Goal: Transaction & Acquisition: Book appointment/travel/reservation

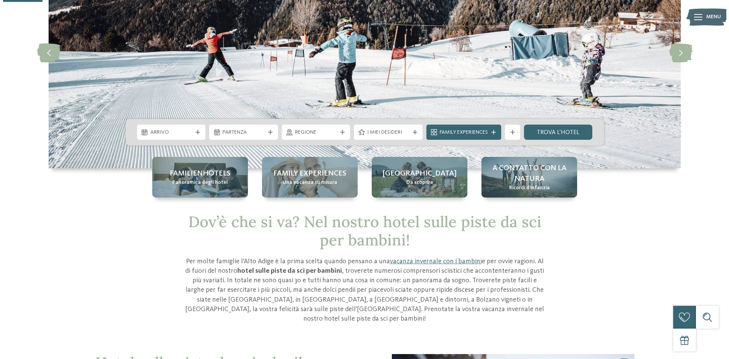
scroll to position [114, 0]
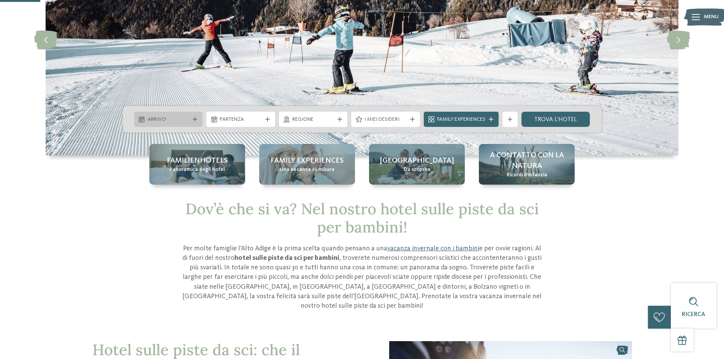
click at [195, 117] on icon at bounding box center [195, 119] width 5 height 5
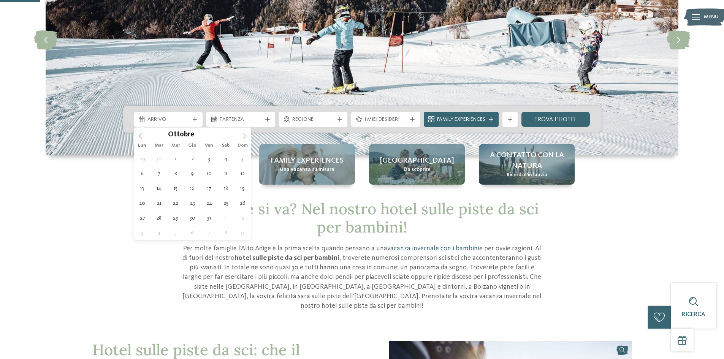
click at [244, 137] on icon at bounding box center [244, 135] width 5 height 5
click at [245, 137] on icon at bounding box center [244, 135] width 5 height 5
type input "****"
click at [245, 137] on icon at bounding box center [244, 135] width 5 height 5
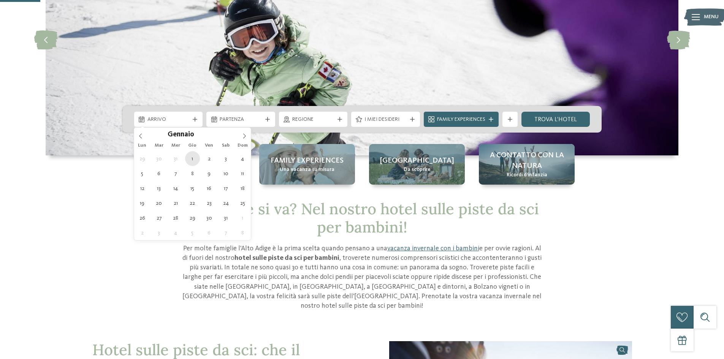
type div "01.01.2026"
type input "****"
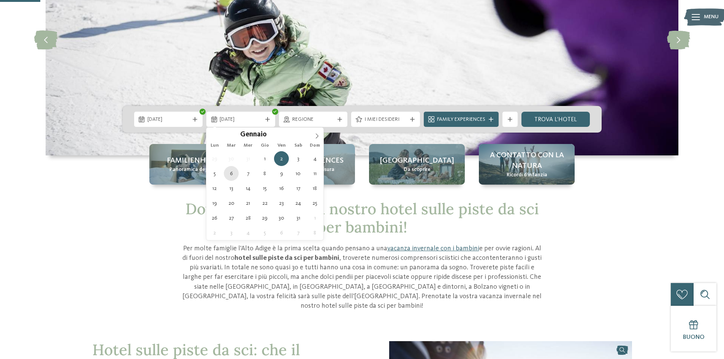
type div "06.01.2026"
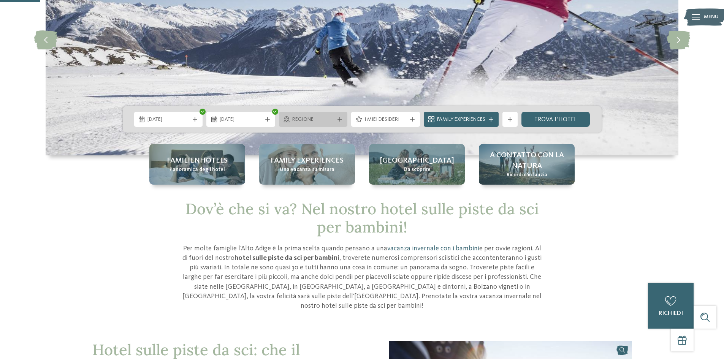
click at [341, 122] on div "Regione" at bounding box center [313, 119] width 69 height 15
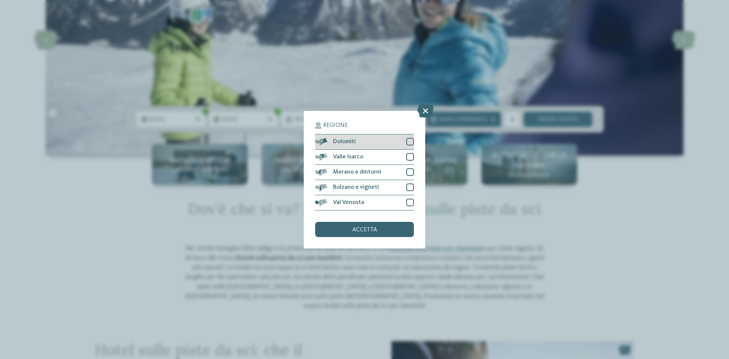
click at [411, 140] on div at bounding box center [410, 142] width 8 height 8
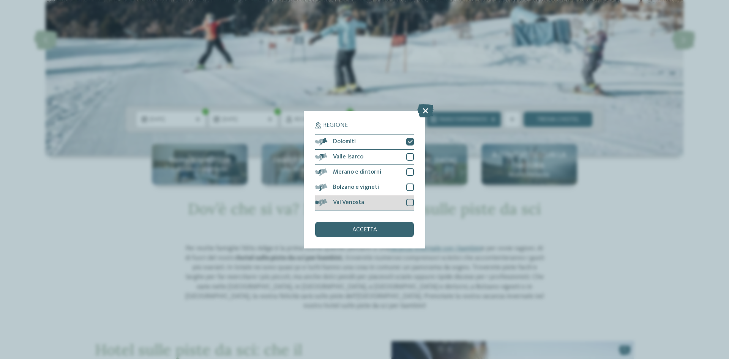
click at [407, 201] on div at bounding box center [410, 203] width 8 height 8
click at [411, 188] on div at bounding box center [410, 187] width 8 height 8
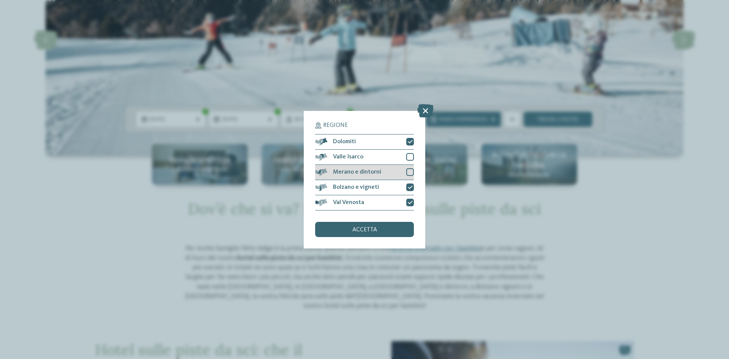
click at [413, 171] on div at bounding box center [410, 172] width 8 height 8
click at [407, 157] on div at bounding box center [410, 157] width 8 height 8
click at [379, 228] on div "accetta" at bounding box center [364, 229] width 99 height 15
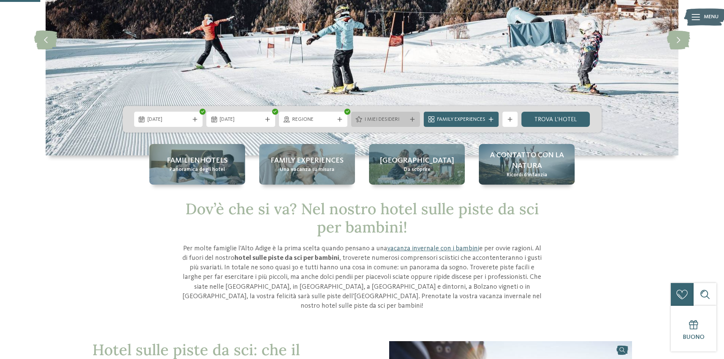
click at [406, 119] on div "I miei desideri" at bounding box center [385, 119] width 46 height 8
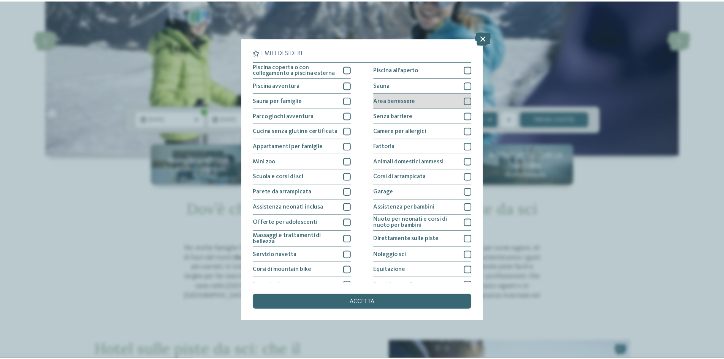
scroll to position [40, 0]
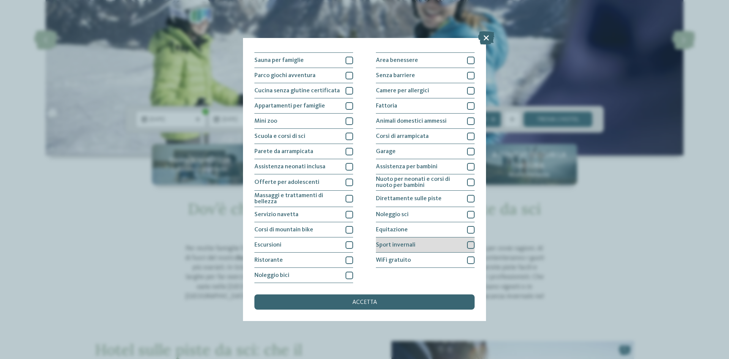
click at [467, 245] on div at bounding box center [471, 245] width 8 height 8
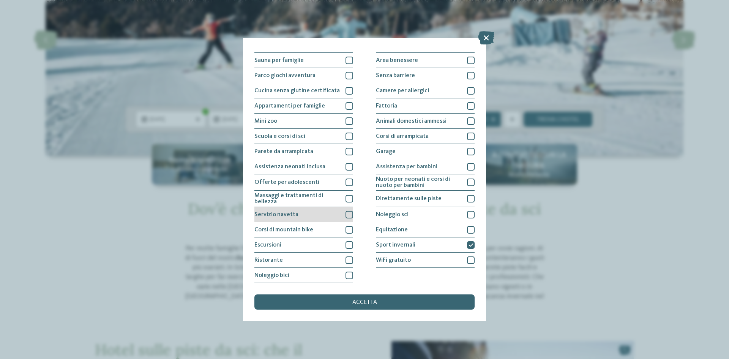
click at [348, 213] on div at bounding box center [350, 215] width 8 height 8
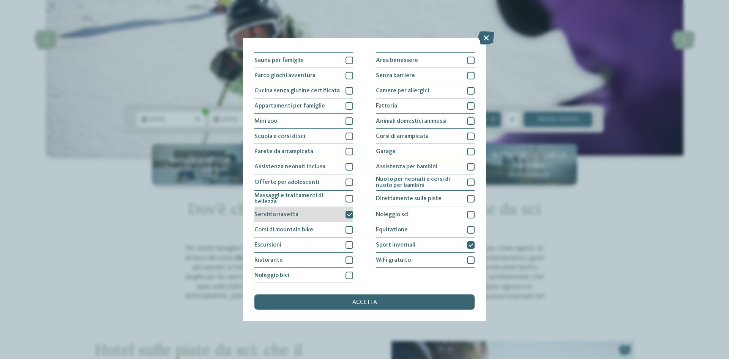
click at [348, 214] on icon at bounding box center [349, 214] width 5 height 5
click at [355, 302] on span "accetta" at bounding box center [364, 302] width 25 height 6
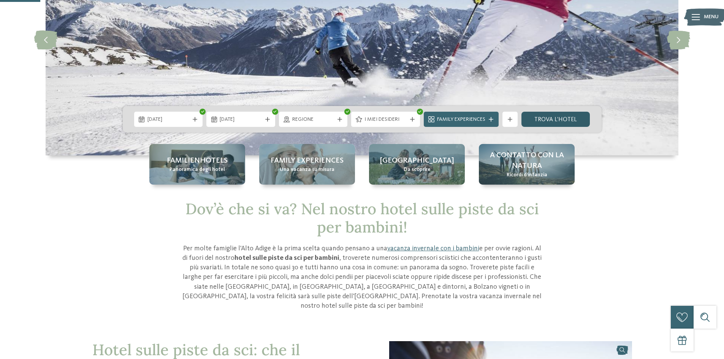
click at [542, 119] on link "trova l’hotel" at bounding box center [555, 119] width 69 height 15
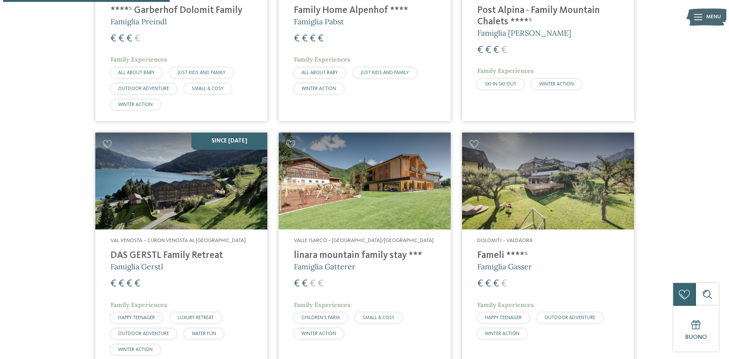
scroll to position [363, 0]
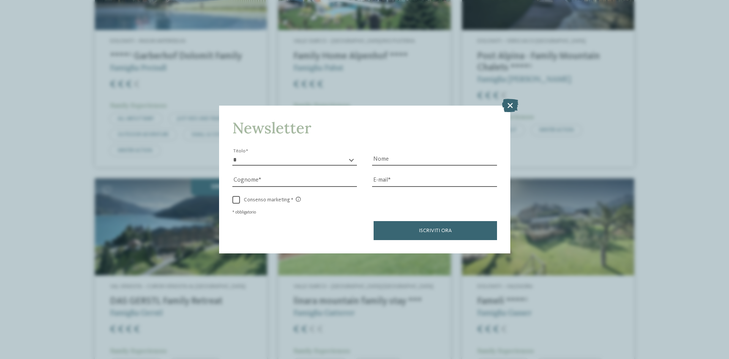
click at [252, 159] on select "* ****** ******* ******** ******" at bounding box center [294, 159] width 125 height 11
select select "*"
click at [232, 154] on select "* ****** ******* ******** ******" at bounding box center [294, 159] width 125 height 11
click at [260, 178] on input "Cognome" at bounding box center [294, 180] width 125 height 11
type input "**********"
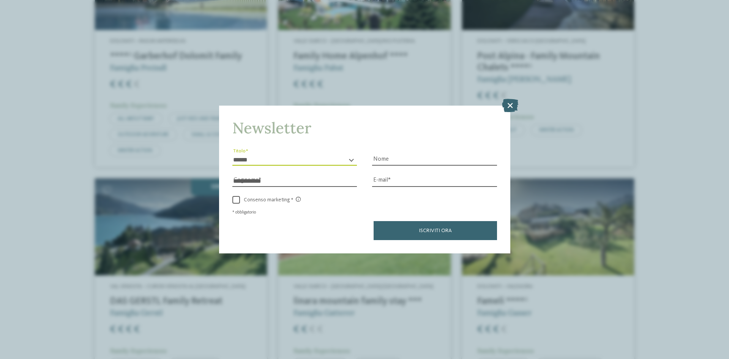
type input "*******"
type input "**********"
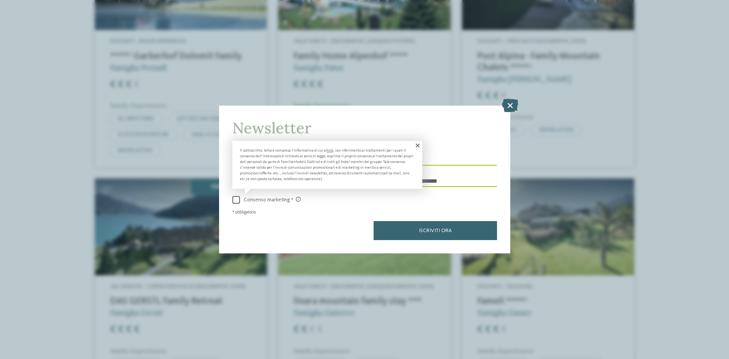
click at [235, 199] on span at bounding box center [236, 200] width 8 height 8
click at [0, 0] on span at bounding box center [0, 0] width 0 height 0
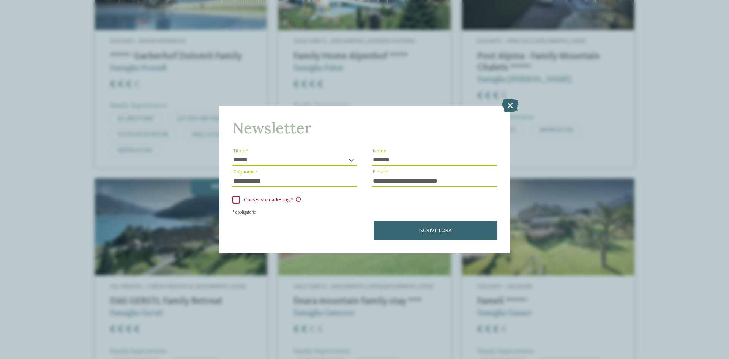
click at [237, 205] on div "**********" at bounding box center [364, 192] width 265 height 95
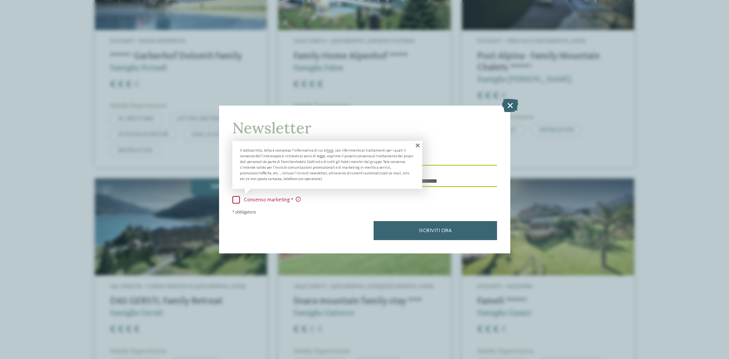
click at [237, 203] on span at bounding box center [236, 200] width 8 height 8
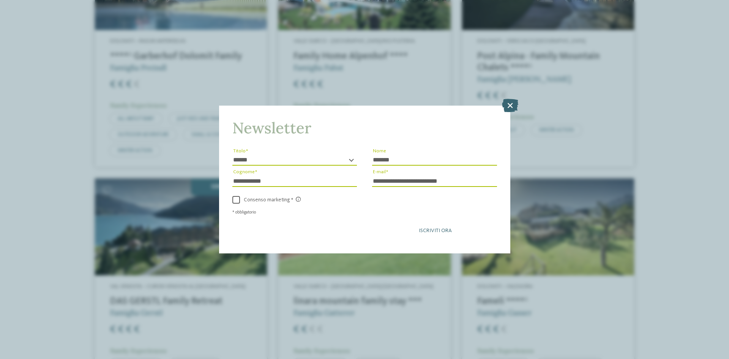
click at [405, 232] on button "Iscriviti ora" at bounding box center [435, 230] width 123 height 19
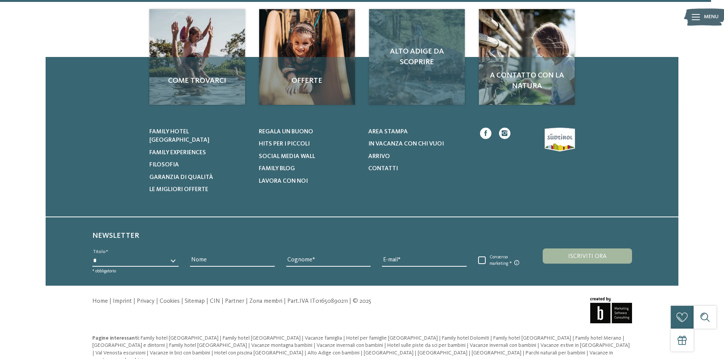
scroll to position [172, 0]
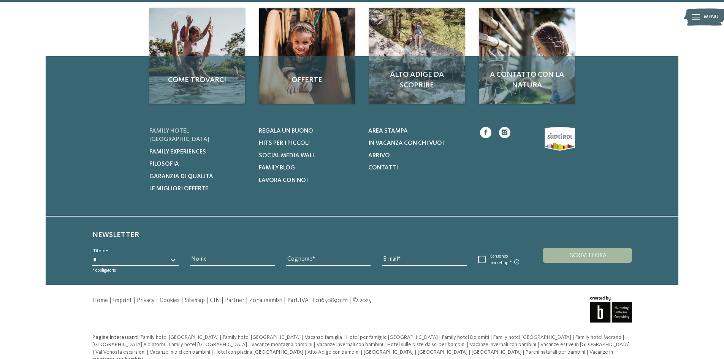
click at [193, 131] on span "Family hotel [GEOGRAPHIC_DATA]" at bounding box center [179, 135] width 60 height 14
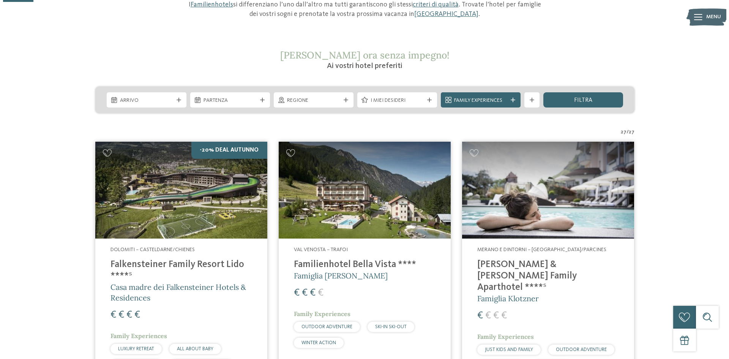
scroll to position [38, 0]
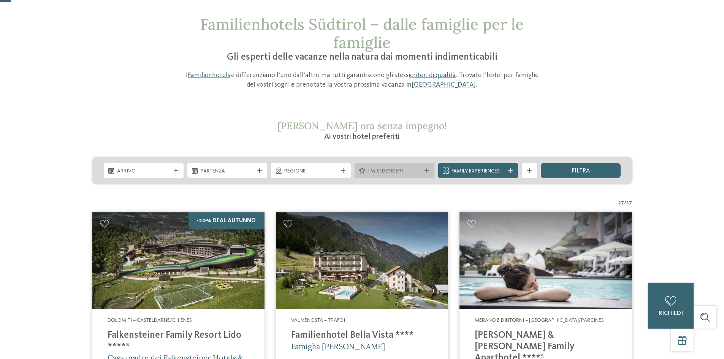
click at [430, 174] on div "I miei desideri" at bounding box center [394, 170] width 80 height 15
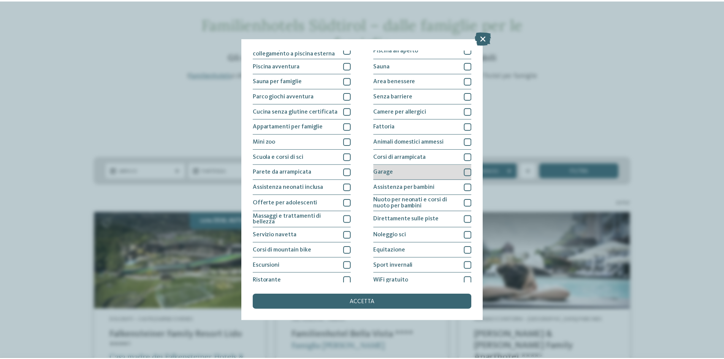
scroll to position [40, 0]
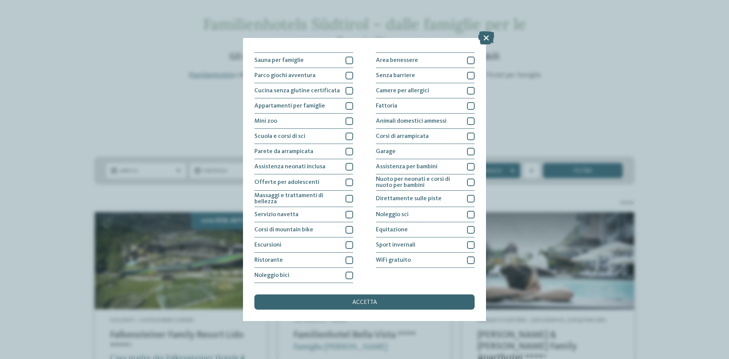
click at [532, 115] on div "I miei desideri Piscina coperta o con collegamento a piscina esterna Piscina al…" at bounding box center [364, 179] width 729 height 359
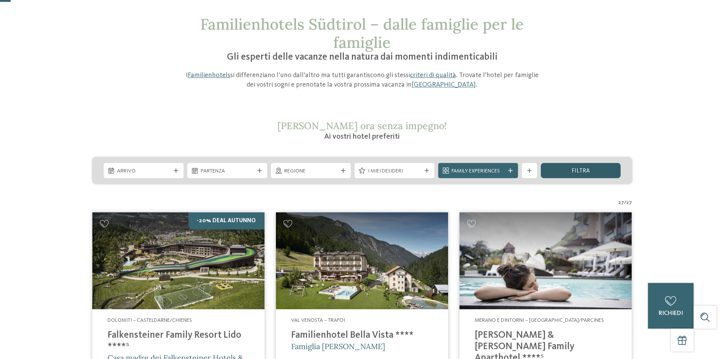
click at [564, 172] on div "filtra" at bounding box center [581, 170] width 80 height 15
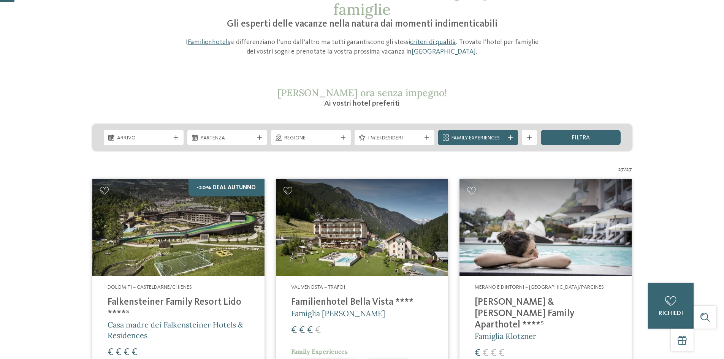
scroll to position [51, 0]
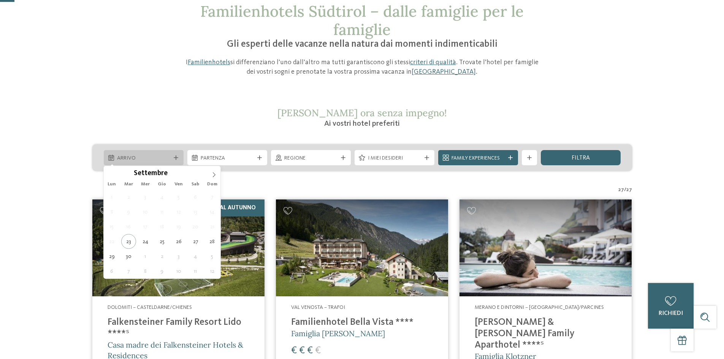
click at [174, 158] on icon at bounding box center [176, 157] width 5 height 5
click at [212, 171] on span at bounding box center [213, 172] width 13 height 13
type input "****"
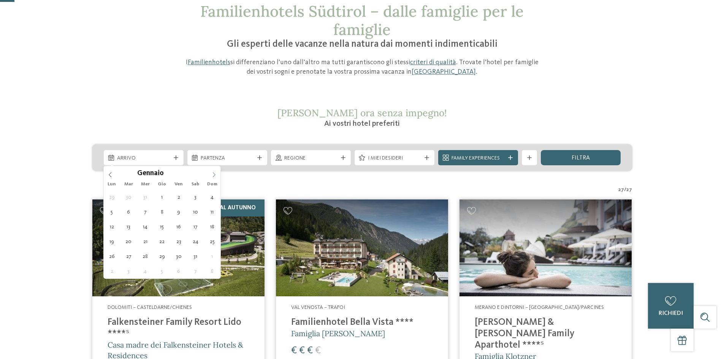
click at [212, 171] on span at bounding box center [213, 172] width 13 height 13
type div "02.01.2026"
type input "****"
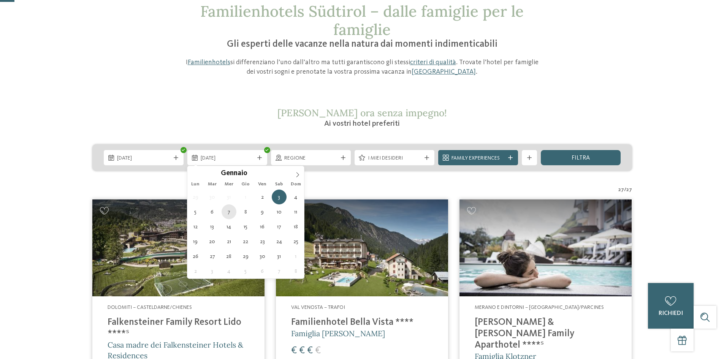
type div "07.01.2026"
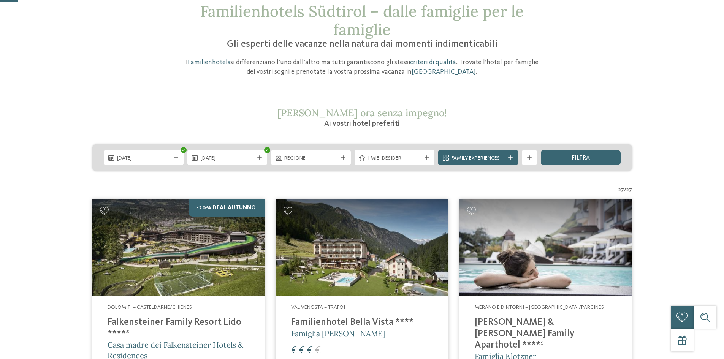
scroll to position [89, 0]
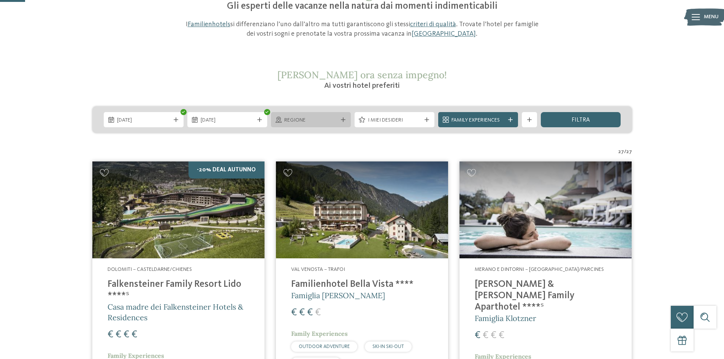
click at [349, 119] on div "Regione" at bounding box center [311, 119] width 80 height 15
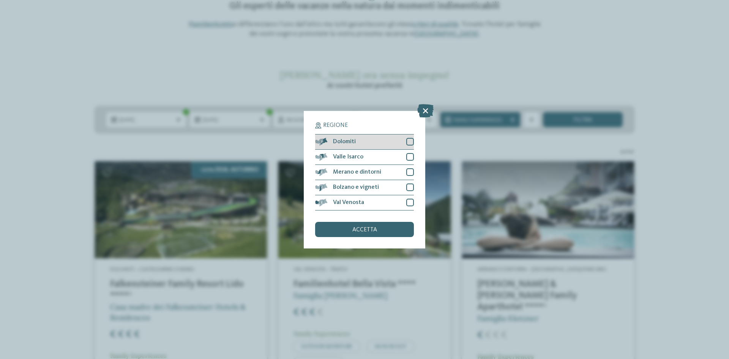
click at [409, 142] on div at bounding box center [410, 142] width 8 height 8
click at [409, 155] on div at bounding box center [410, 157] width 8 height 8
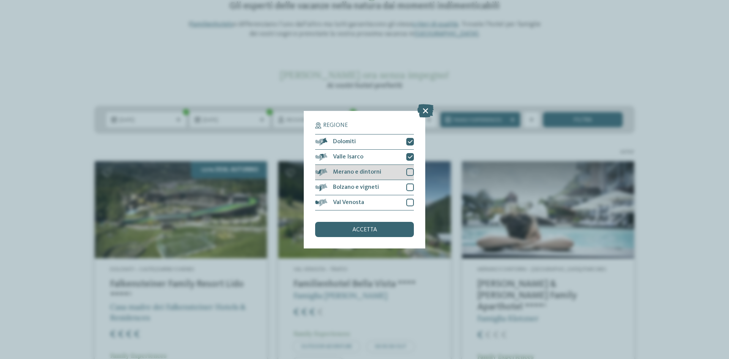
click at [409, 168] on div "Merano e dintorni" at bounding box center [364, 172] width 99 height 15
click at [408, 184] on div at bounding box center [410, 187] width 8 height 8
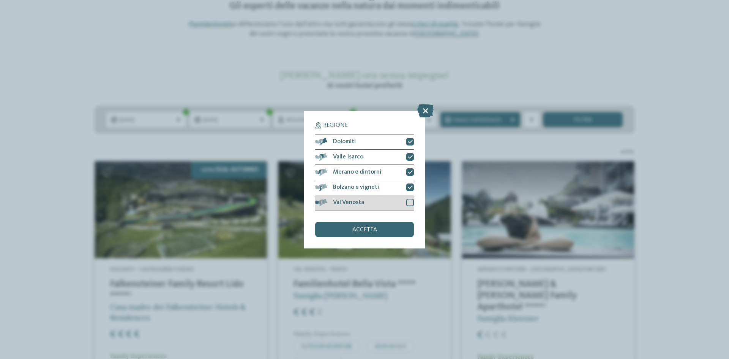
click at [408, 200] on div at bounding box center [410, 203] width 8 height 8
click at [389, 229] on div "accetta" at bounding box center [364, 229] width 99 height 15
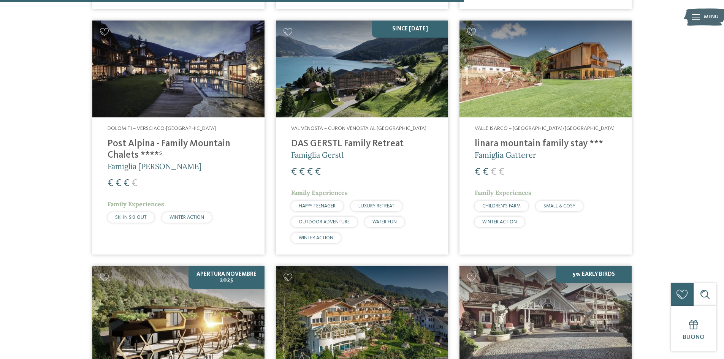
scroll to position [1047, 0]
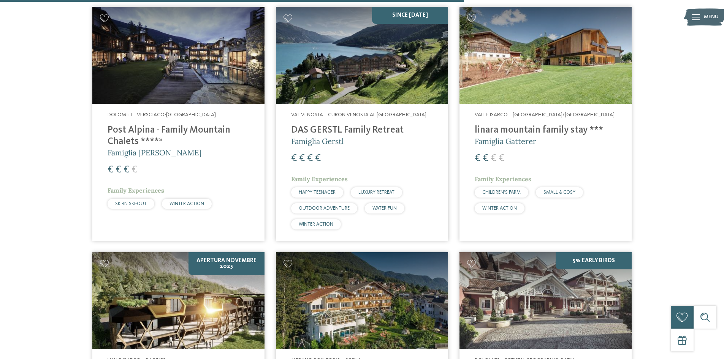
click at [531, 129] on h4 "linara mountain family stay ***" at bounding box center [545, 130] width 142 height 11
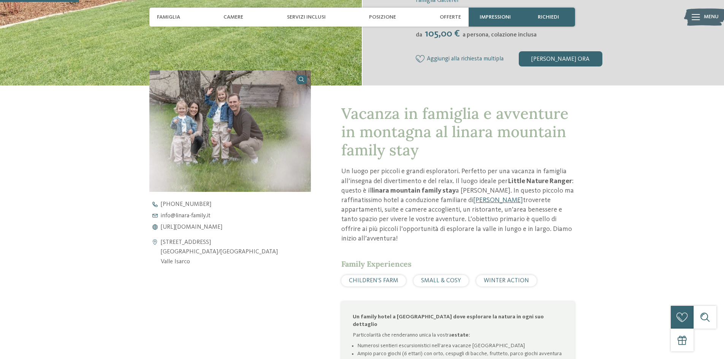
scroll to position [266, 0]
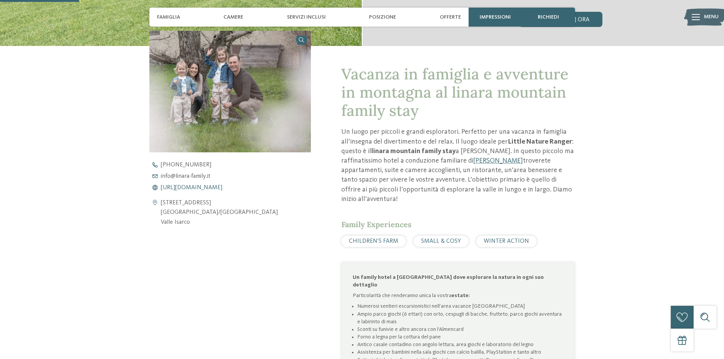
click at [207, 188] on span "[URL][DOMAIN_NAME]" at bounding box center [192, 188] width 62 height 6
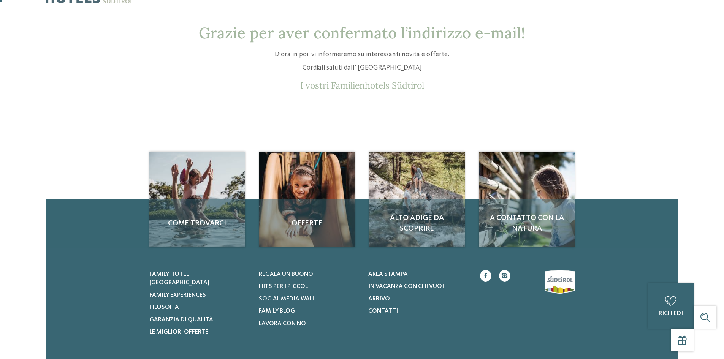
scroll to position [38, 0]
